Goal: Navigation & Orientation: Find specific page/section

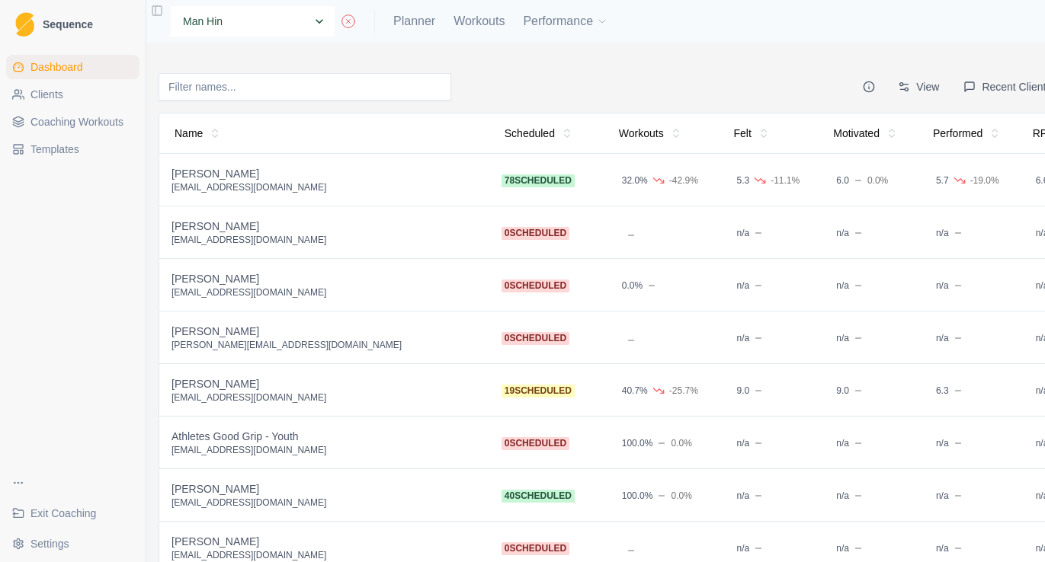
select select "adc8685a-17f4-42ae-be31-f3b71589ea29"
click at [413, 34] on div "None [PERSON_NAME] [PERSON_NAME] [PERSON_NAME] [PERSON_NAME] [PERSON_NAME] Athl…" at bounding box center [384, 21] width 450 height 30
click at [430, 24] on link "Planner" at bounding box center [414, 21] width 42 height 18
click at [416, 21] on link "Planner" at bounding box center [414, 21] width 42 height 18
select select "month"
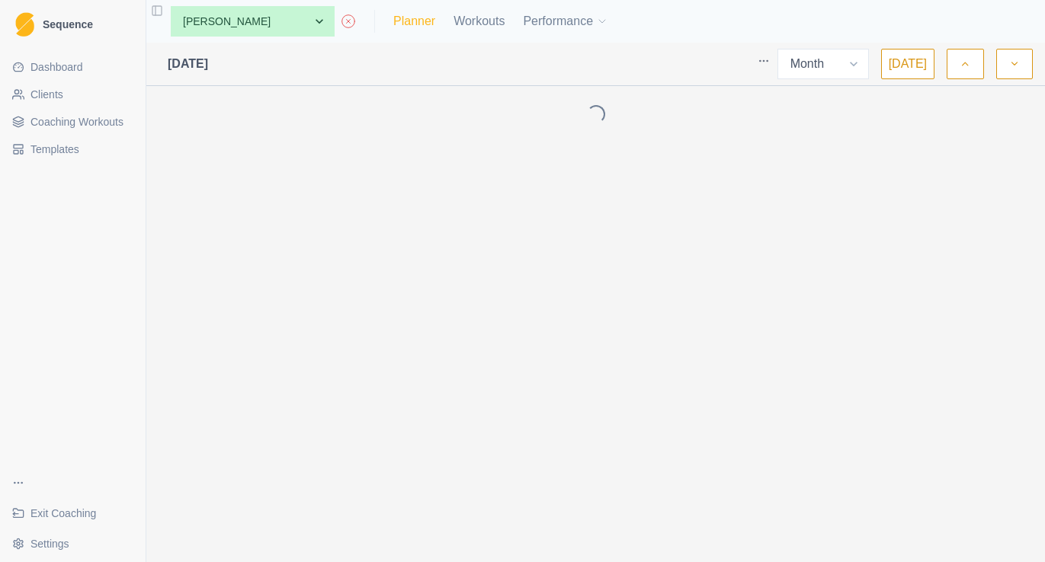
click at [423, 26] on link "Planner" at bounding box center [414, 21] width 42 height 18
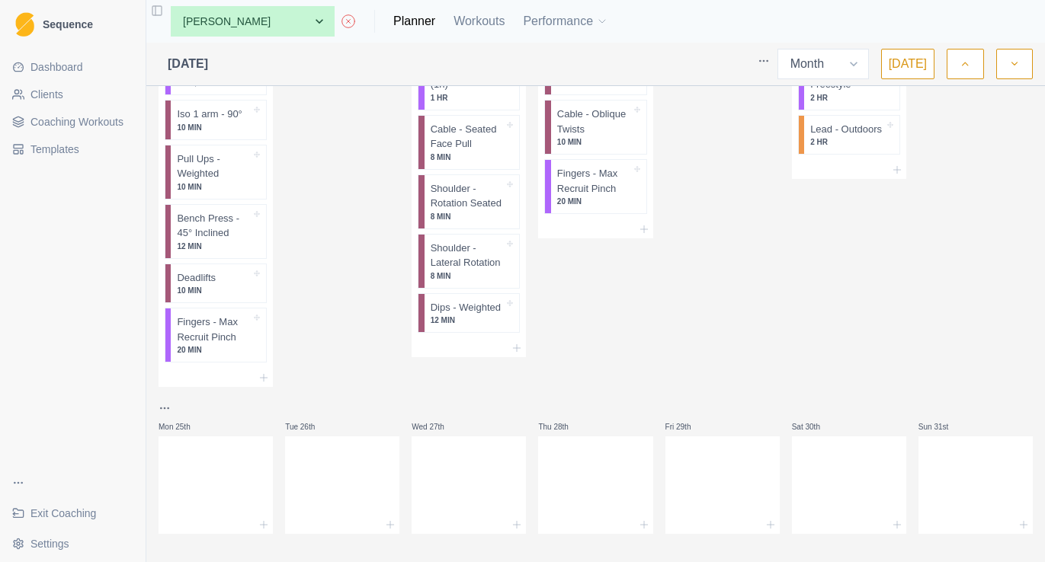
scroll to position [1292, 0]
click at [84, 155] on link "Templates" at bounding box center [72, 149] width 133 height 24
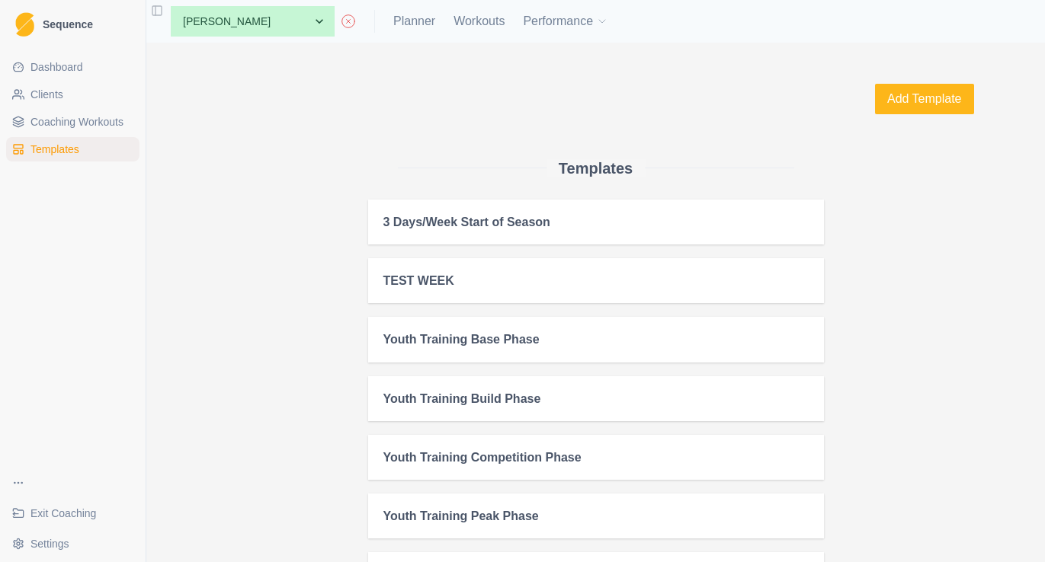
click at [91, 95] on link "Clients" at bounding box center [72, 94] width 133 height 24
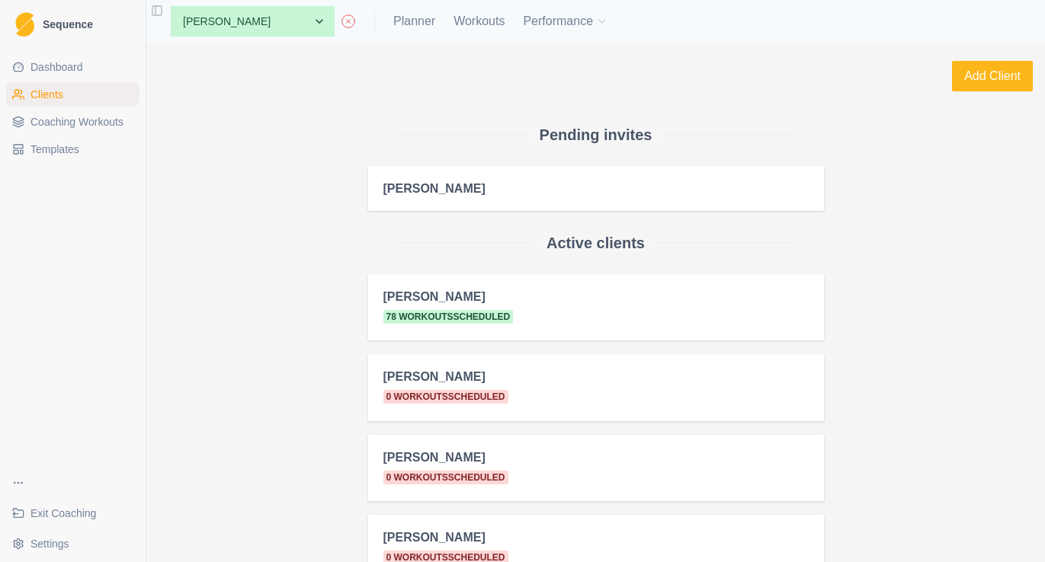
click at [96, 75] on link "Dashboard" at bounding box center [72, 67] width 133 height 24
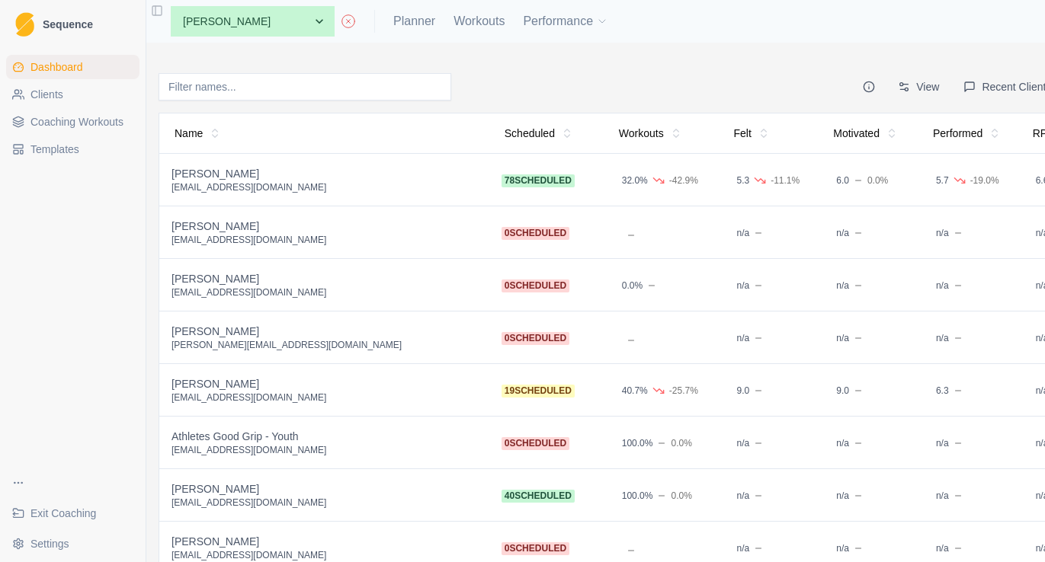
click at [632, 27] on div "None [PERSON_NAME] [PERSON_NAME] [PERSON_NAME] [PERSON_NAME] [PERSON_NAME] Athl…" at bounding box center [634, 21] width 976 height 43
click at [495, 25] on link "Workouts" at bounding box center [478, 21] width 51 height 18
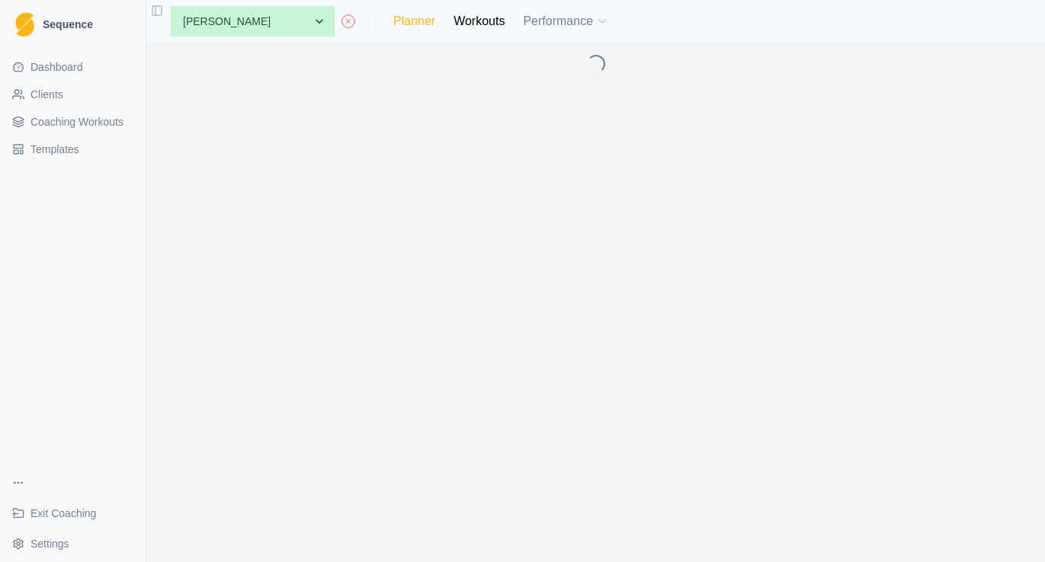
click at [430, 24] on link "Planner" at bounding box center [414, 21] width 42 height 18
select select "month"
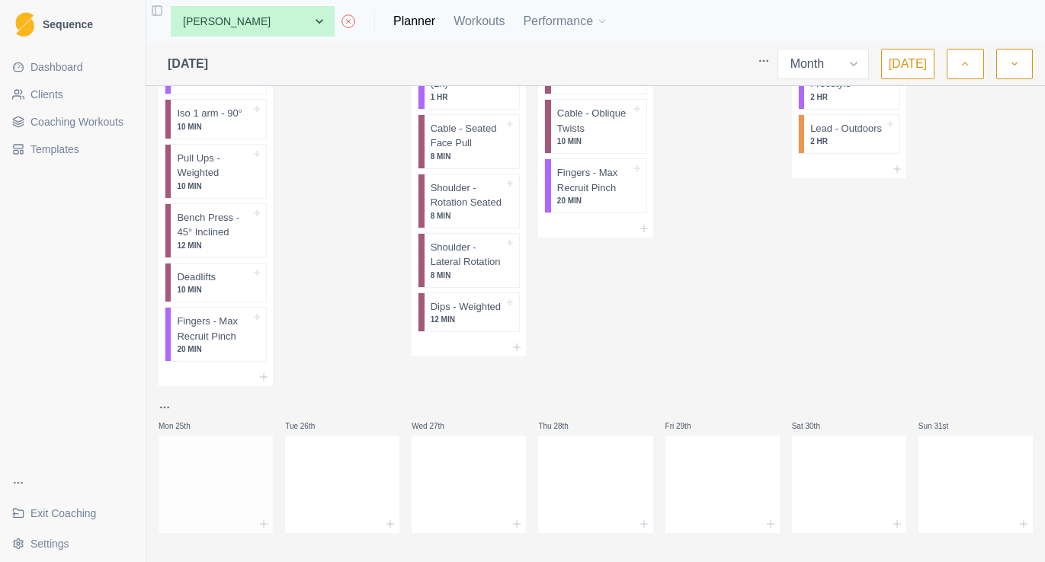
scroll to position [1292, 0]
click at [267, 520] on icon at bounding box center [264, 526] width 12 height 12
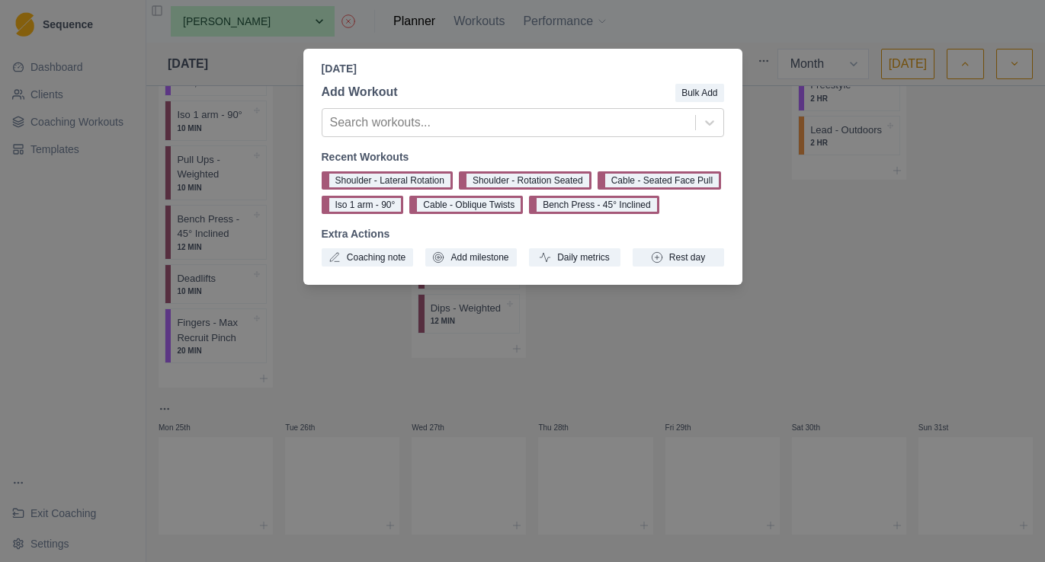
click at [278, 349] on div "[DATE] Add Workout Bulk Add Search workouts... Recent Workouts Shoulder - Later…" at bounding box center [522, 281] width 1045 height 562
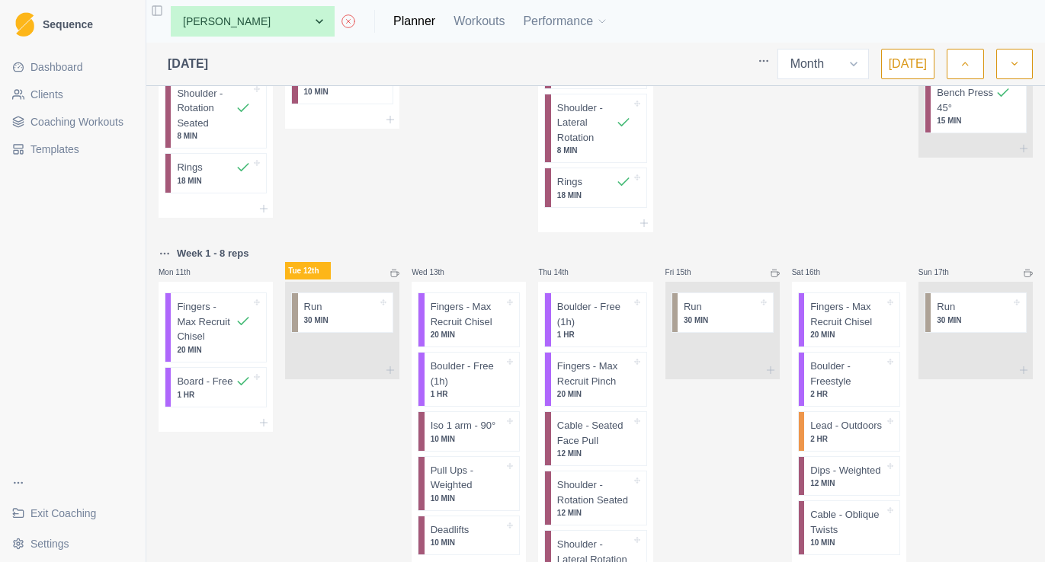
scroll to position [629, 0]
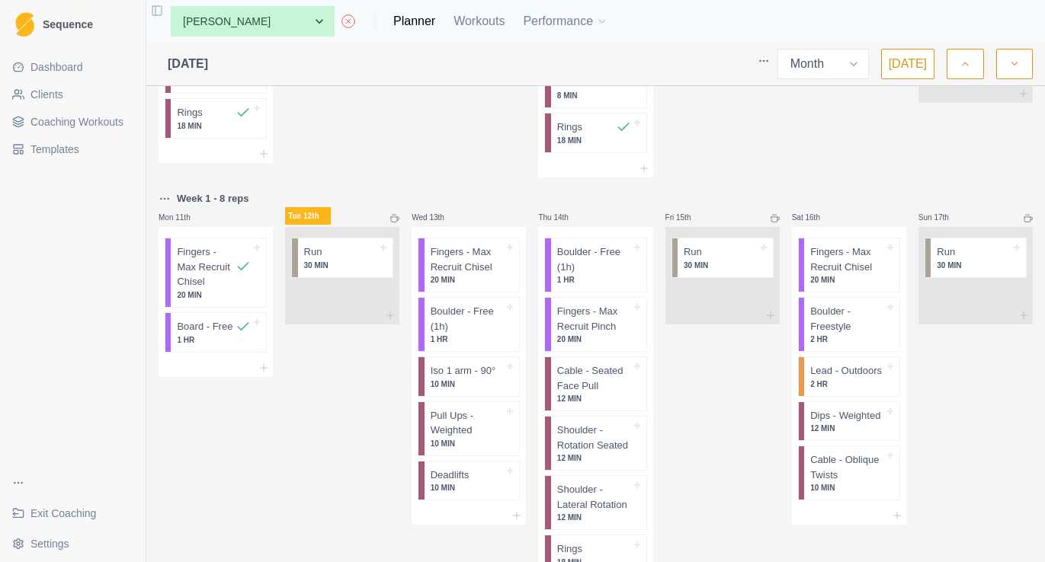
click at [104, 101] on link "Clients" at bounding box center [72, 94] width 133 height 24
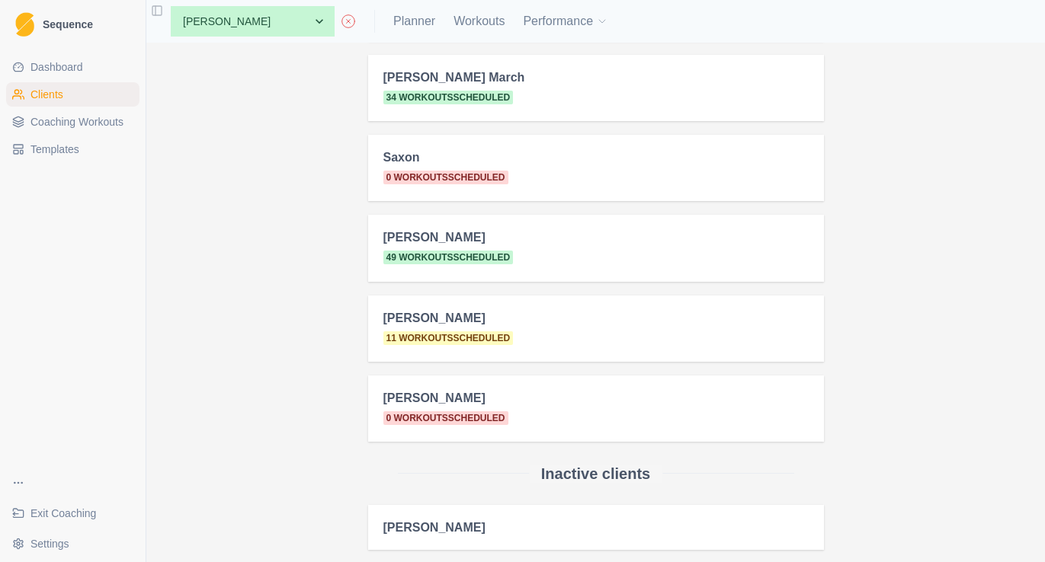
scroll to position [2305, 0]
click at [425, 24] on link "Planner" at bounding box center [414, 21] width 42 height 18
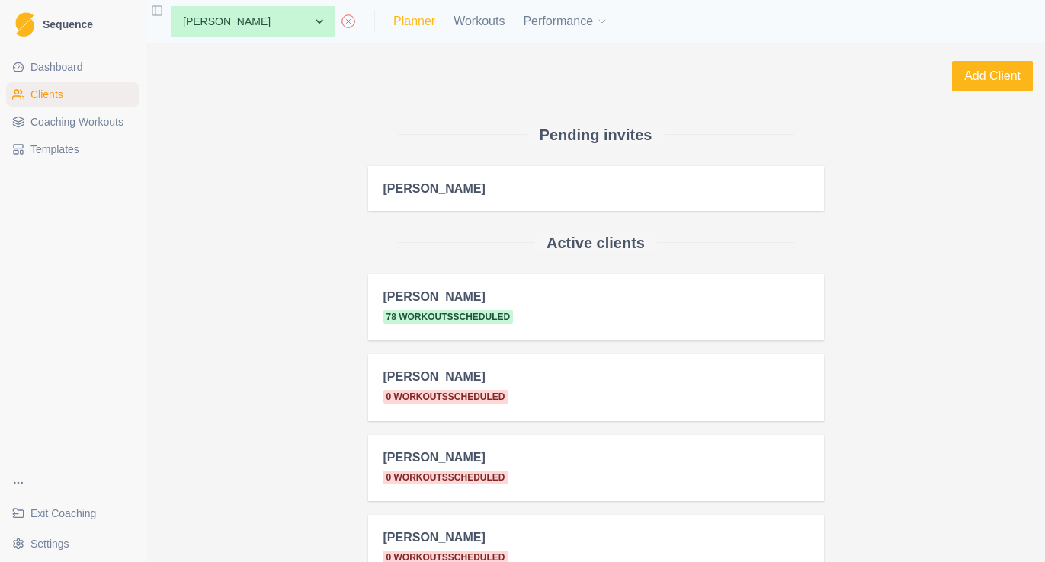
select select "month"
